Goal: Task Accomplishment & Management: Complete application form

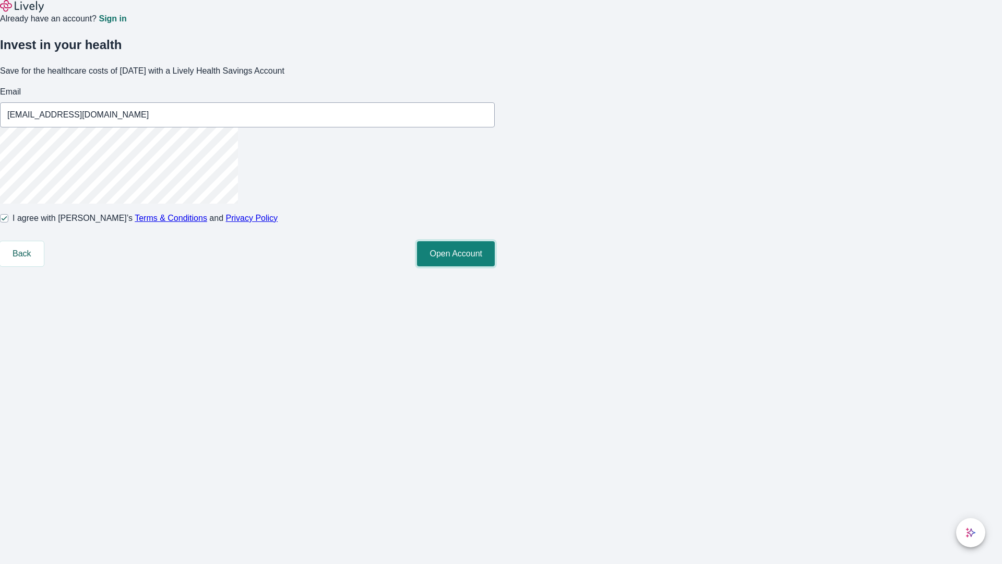
click at [495, 266] on button "Open Account" at bounding box center [456, 253] width 78 height 25
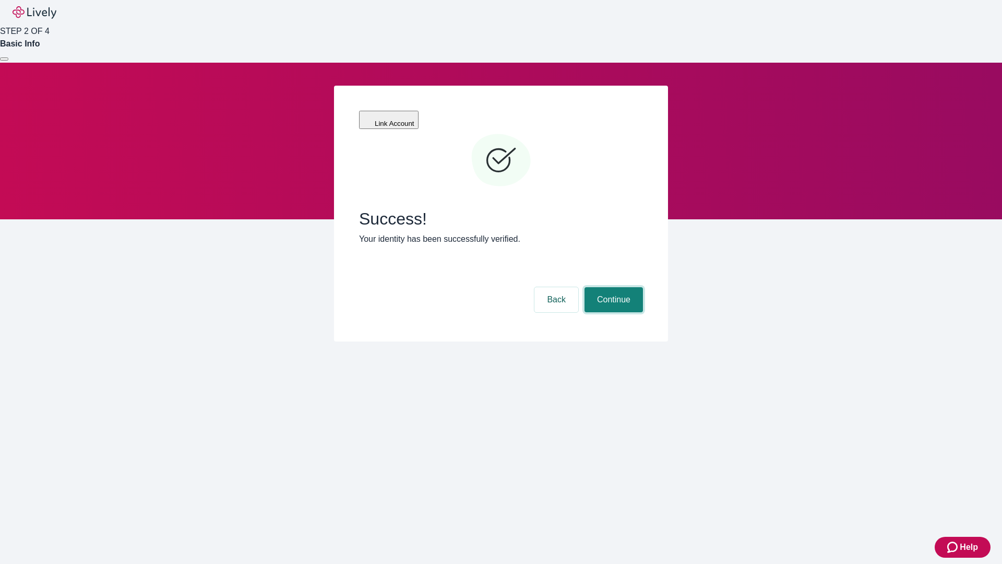
click at [612, 287] on button "Continue" at bounding box center [614, 299] width 58 height 25
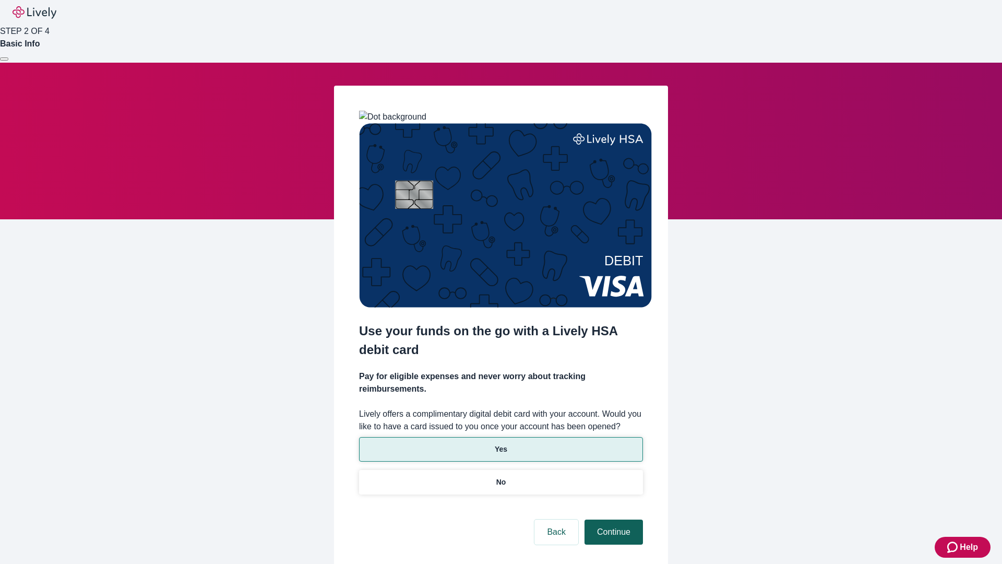
click at [501, 444] on p "Yes" at bounding box center [501, 449] width 13 height 11
click at [612, 519] on button "Continue" at bounding box center [614, 531] width 58 height 25
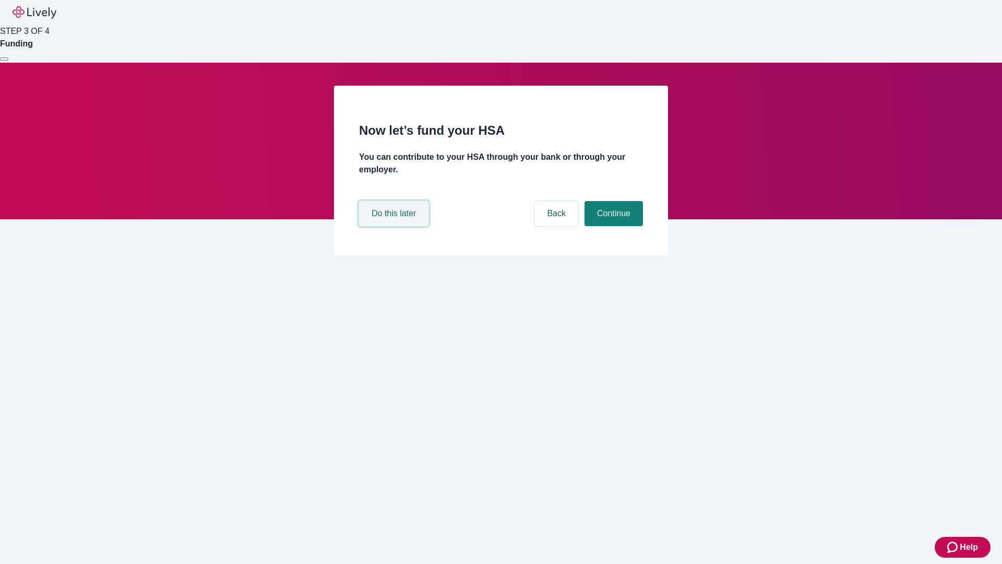
click at [395, 226] on button "Do this later" at bounding box center [393, 213] width 69 height 25
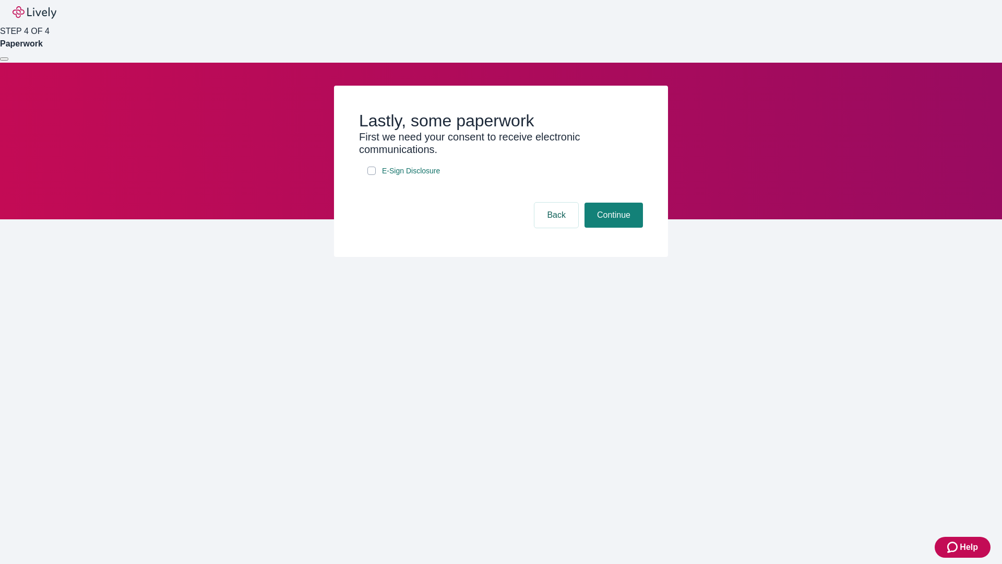
click at [372, 175] on input "E-Sign Disclosure" at bounding box center [371, 170] width 8 height 8
checkbox input "true"
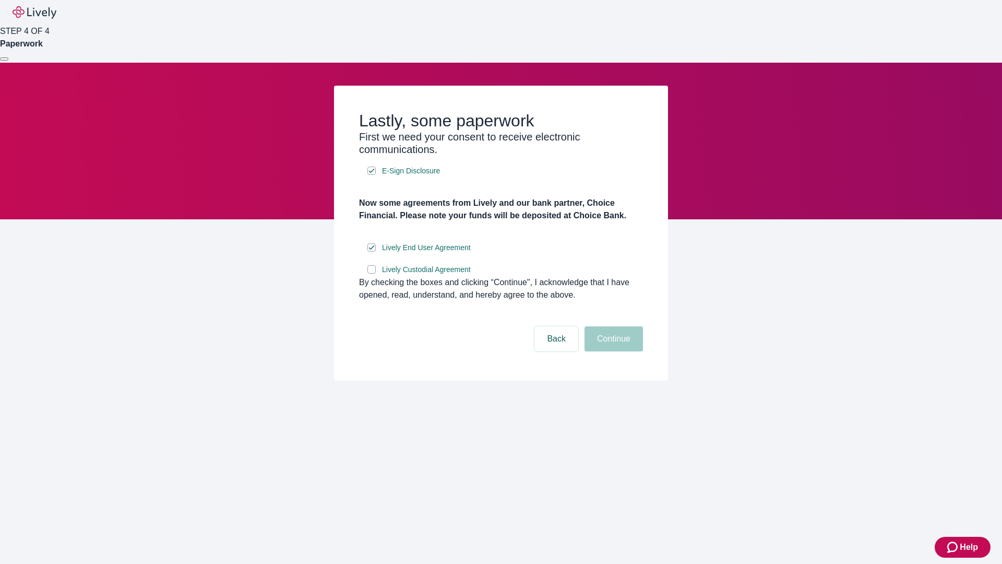
click at [372, 273] on input "Lively Custodial Agreement" at bounding box center [371, 269] width 8 height 8
checkbox input "true"
click at [612, 351] on button "Continue" at bounding box center [614, 338] width 58 height 25
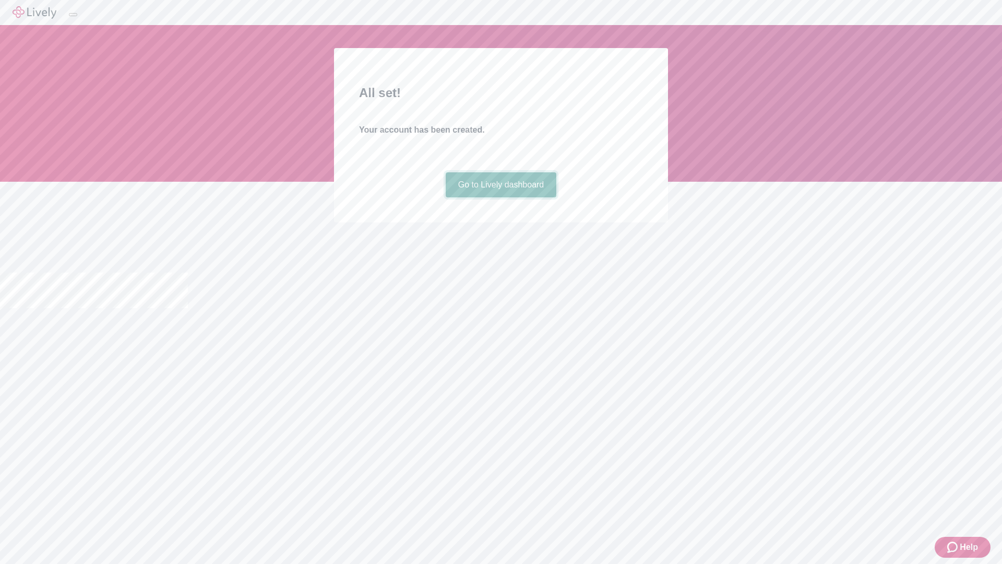
click at [501, 197] on link "Go to Lively dashboard" at bounding box center [501, 184] width 111 height 25
